Goal: Information Seeking & Learning: Learn about a topic

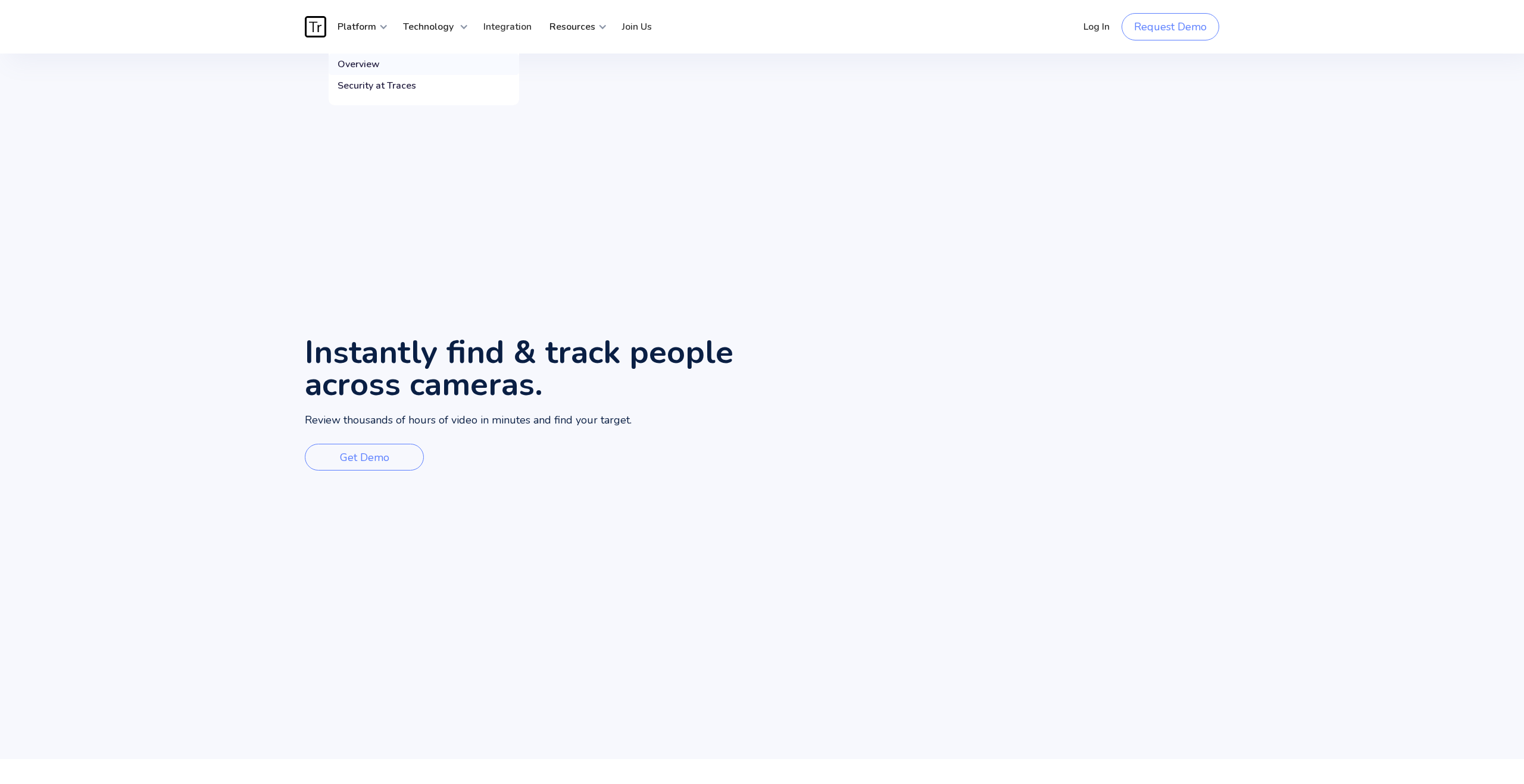
click at [373, 68] on div "Overview" at bounding box center [358, 64] width 42 height 12
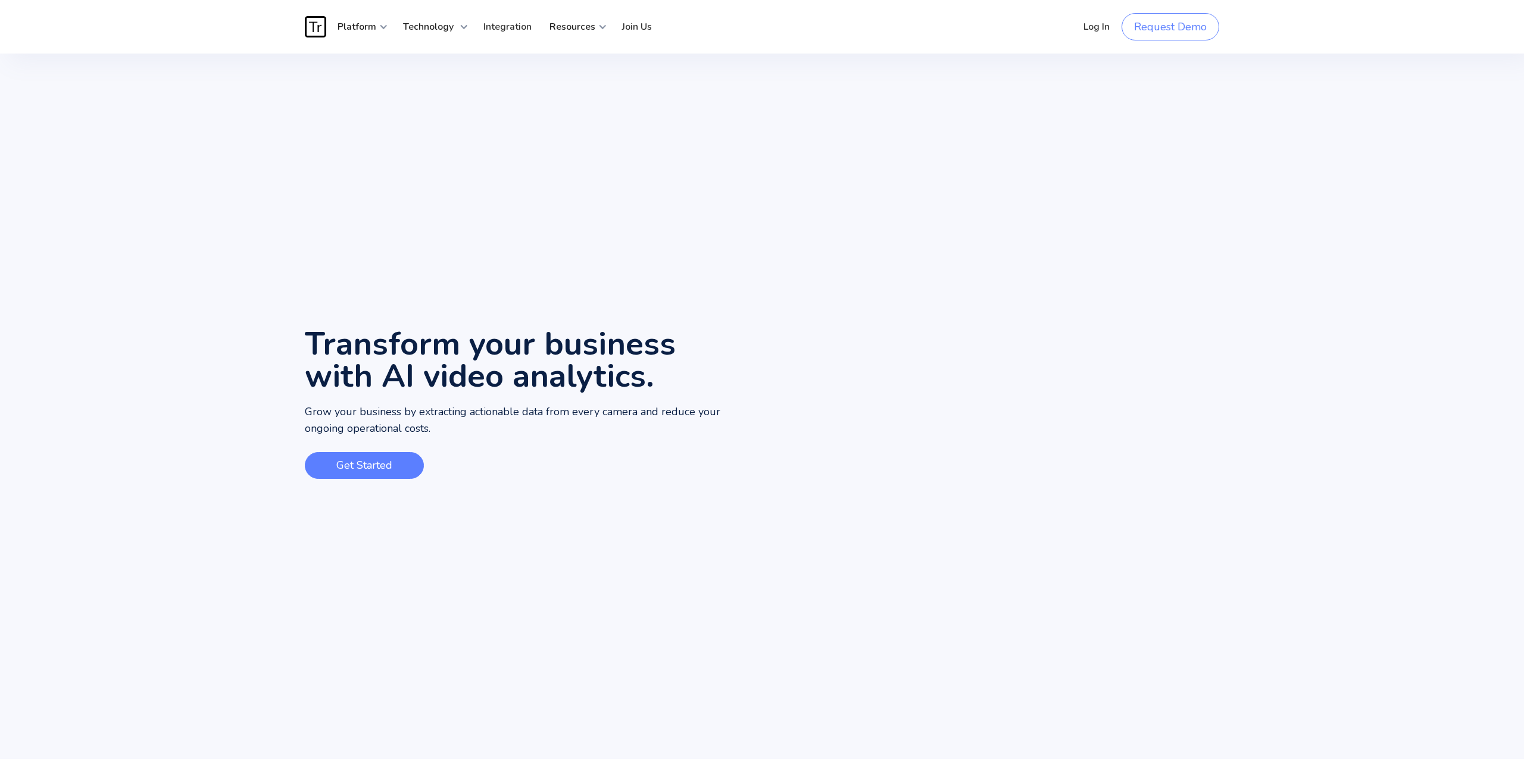
click at [379, 472] on link "Get Started" at bounding box center [364, 465] width 119 height 26
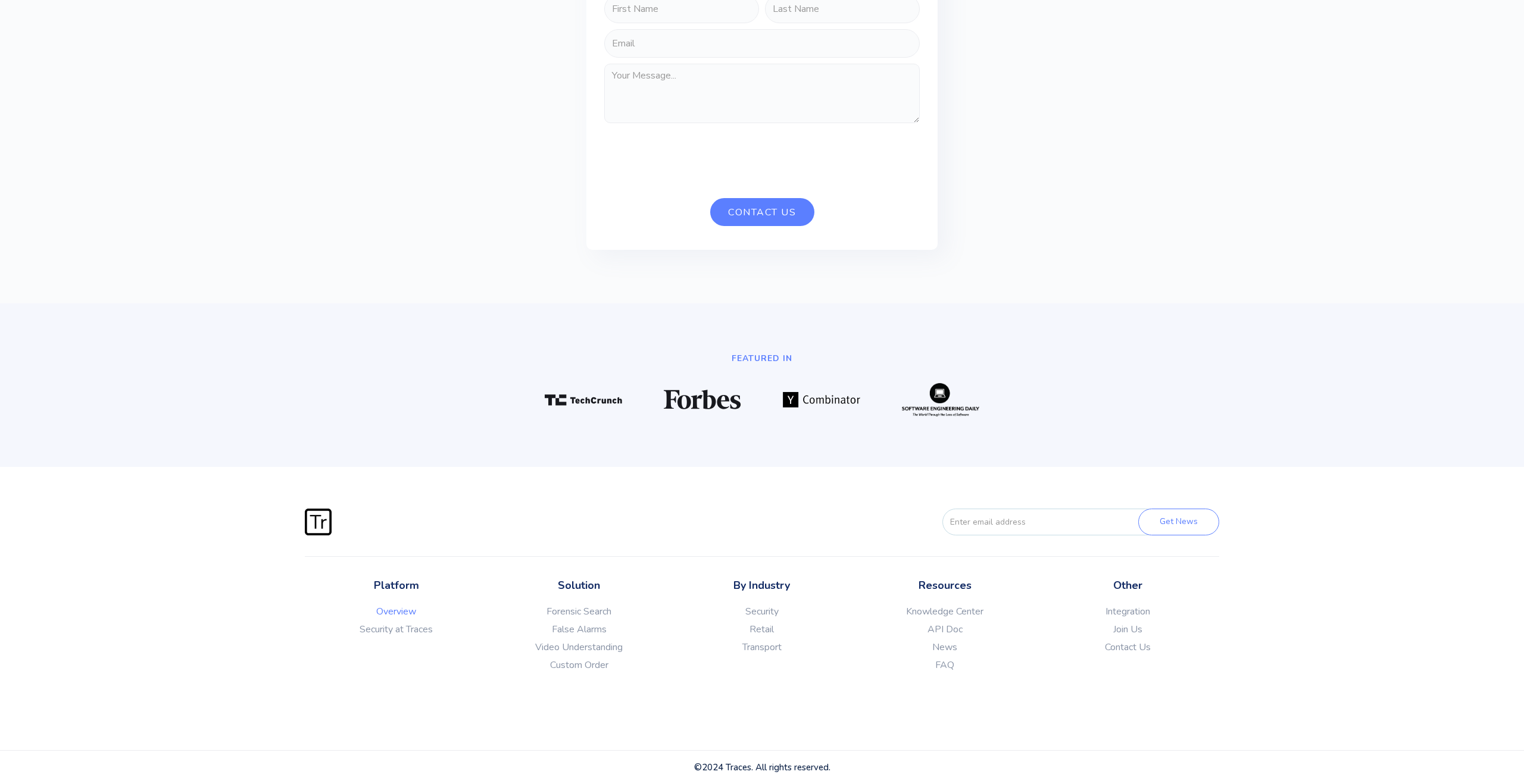
scroll to position [3299, 0]
click at [957, 610] on link "Knowledge Center" at bounding box center [945, 612] width 183 height 12
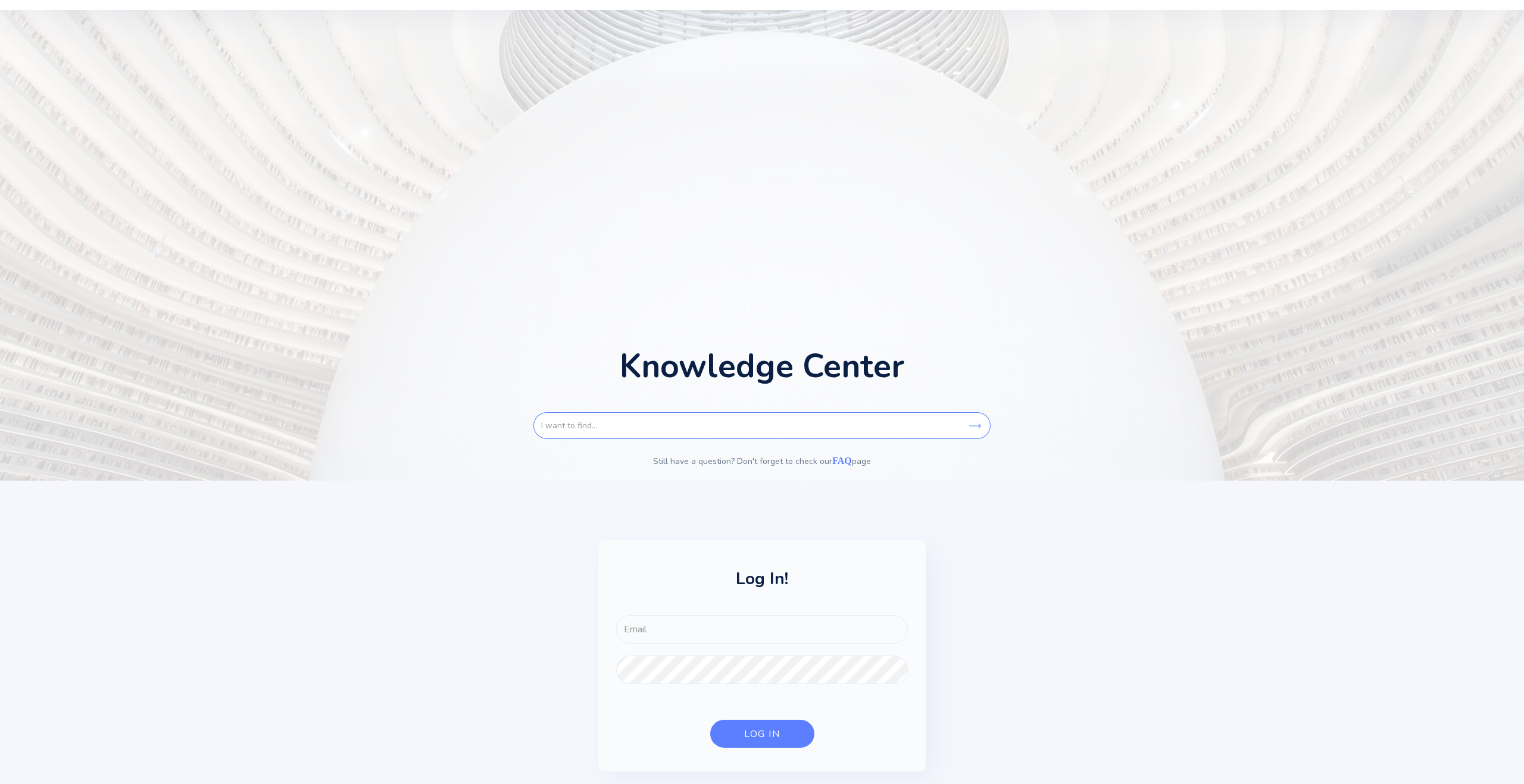
scroll to position [45, 0]
click at [841, 457] on link "FAQ" at bounding box center [842, 458] width 20 height 10
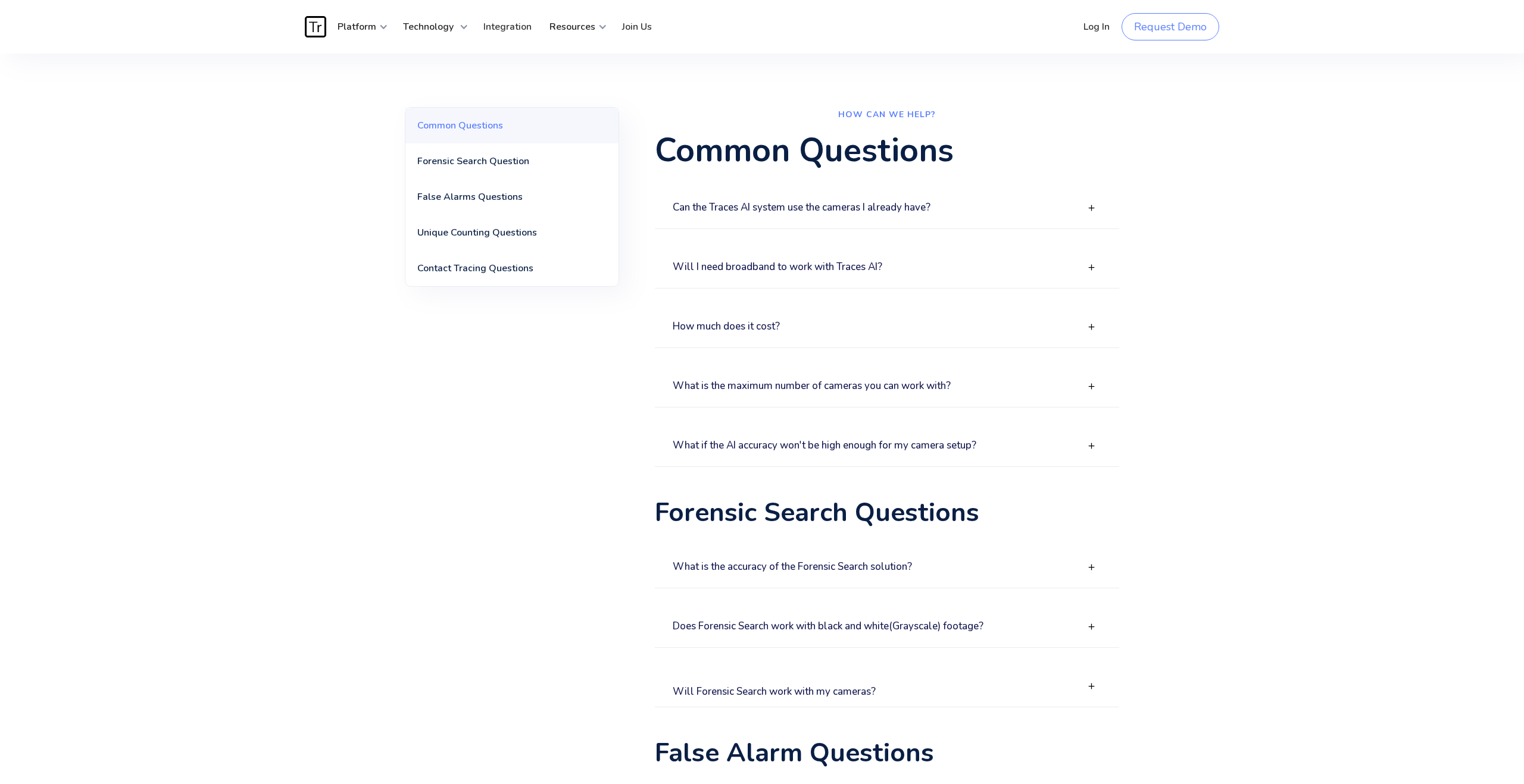
click at [855, 208] on h3 "Can the Traces AI system use the cameras I already have?" at bounding box center [801, 208] width 258 height 11
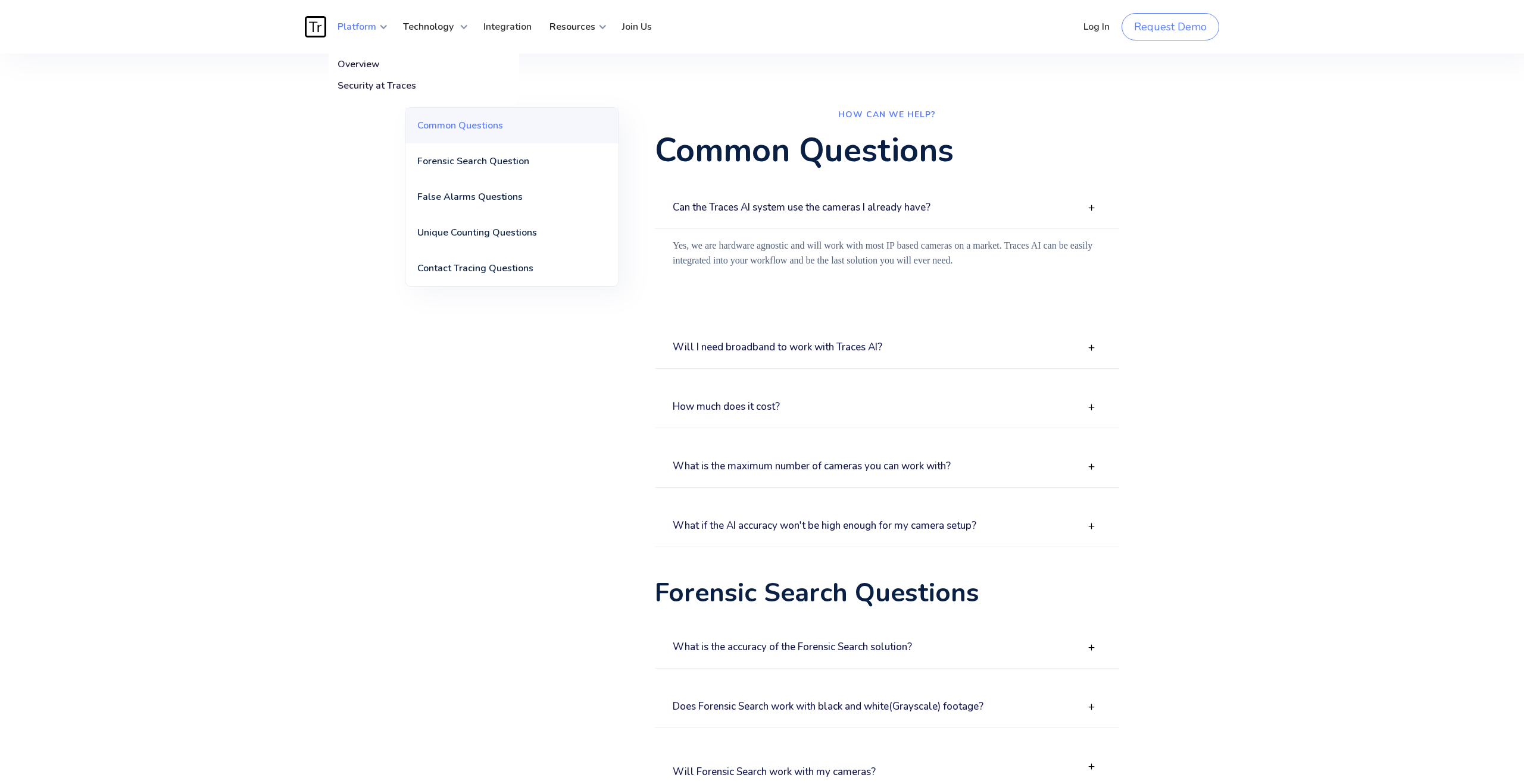
click at [384, 23] on div at bounding box center [383, 26] width 10 height 10
click at [384, 27] on div at bounding box center [383, 26] width 10 height 10
click at [376, 84] on div "Security at Traces" at bounding box center [377, 85] width 79 height 12
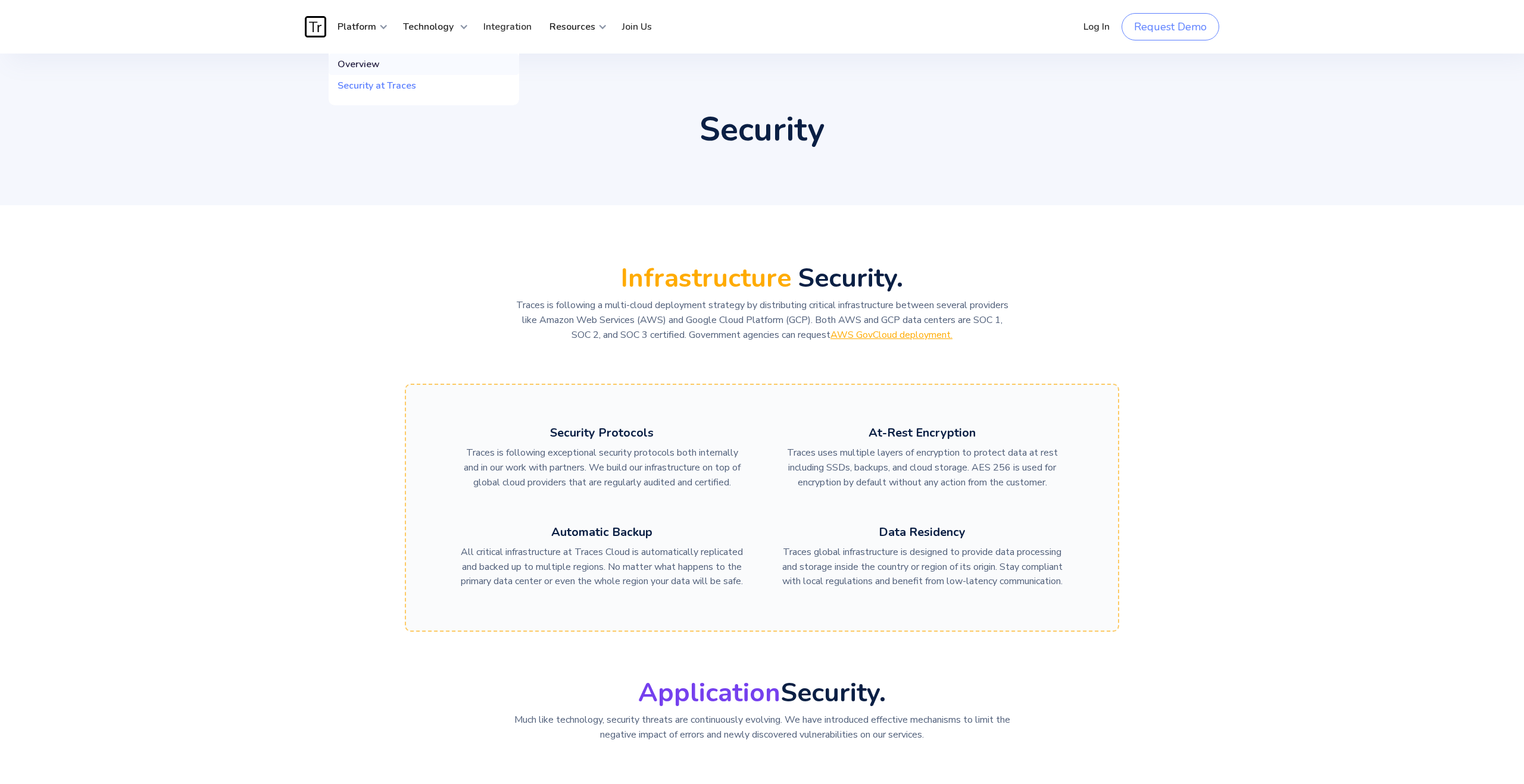
click at [361, 68] on div "Overview" at bounding box center [358, 64] width 42 height 12
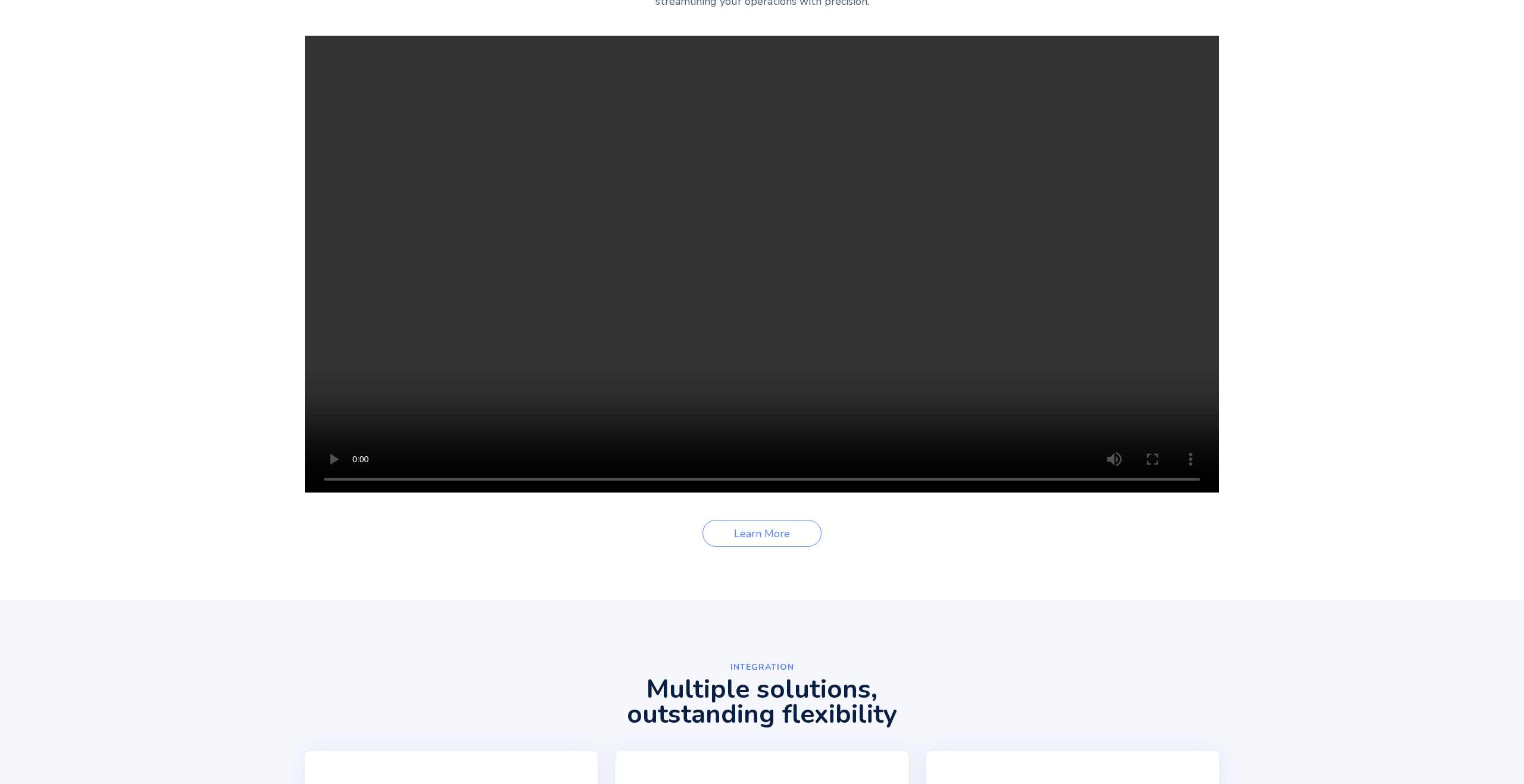
scroll to position [1990, 0]
